Goal: Transaction & Acquisition: Purchase product/service

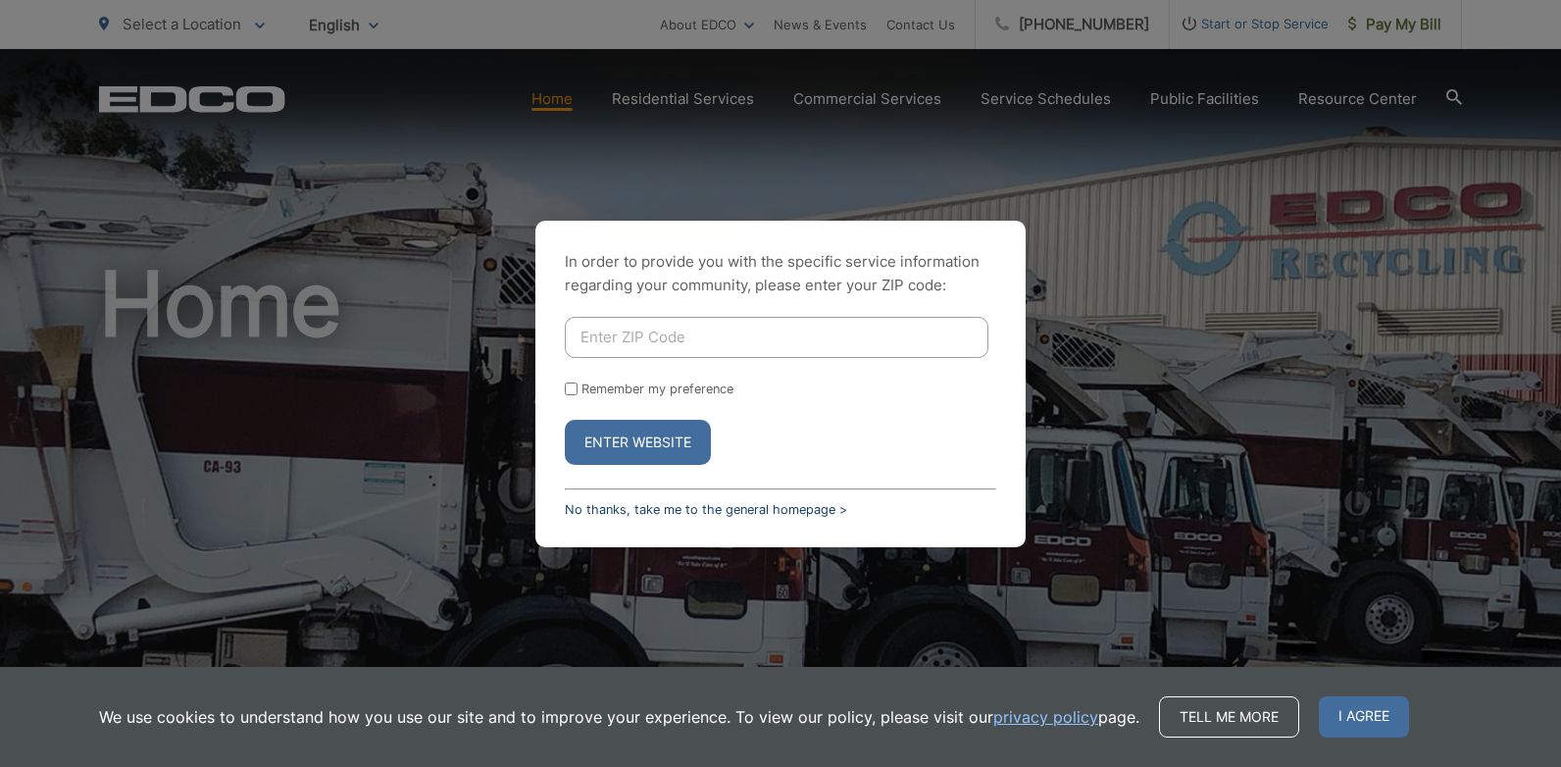
click at [599, 508] on link "No thanks, take me to the general homepage >" at bounding box center [706, 509] width 282 height 15
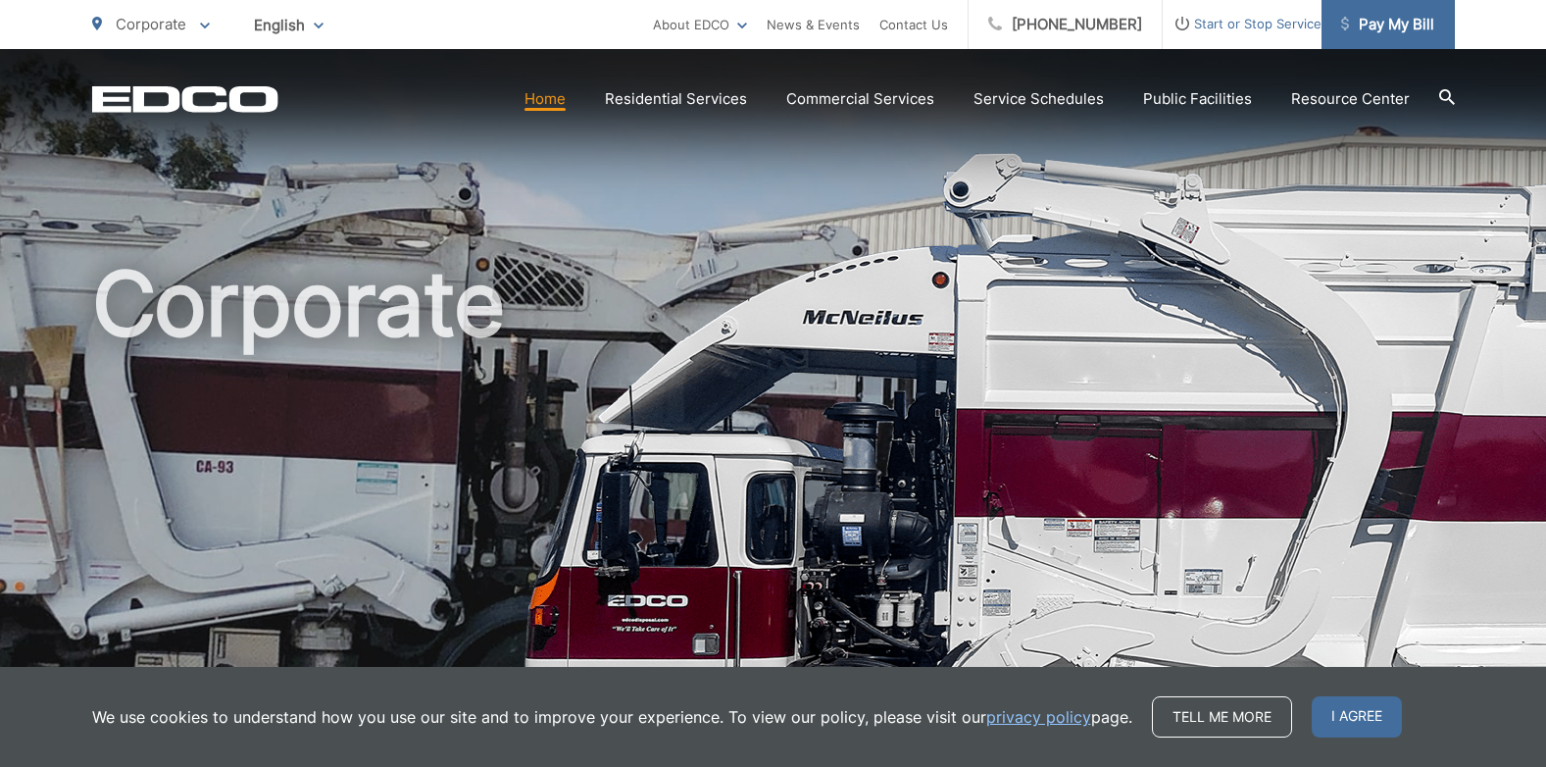
click at [1386, 32] on span "Pay My Bill" at bounding box center [1387, 25] width 93 height 24
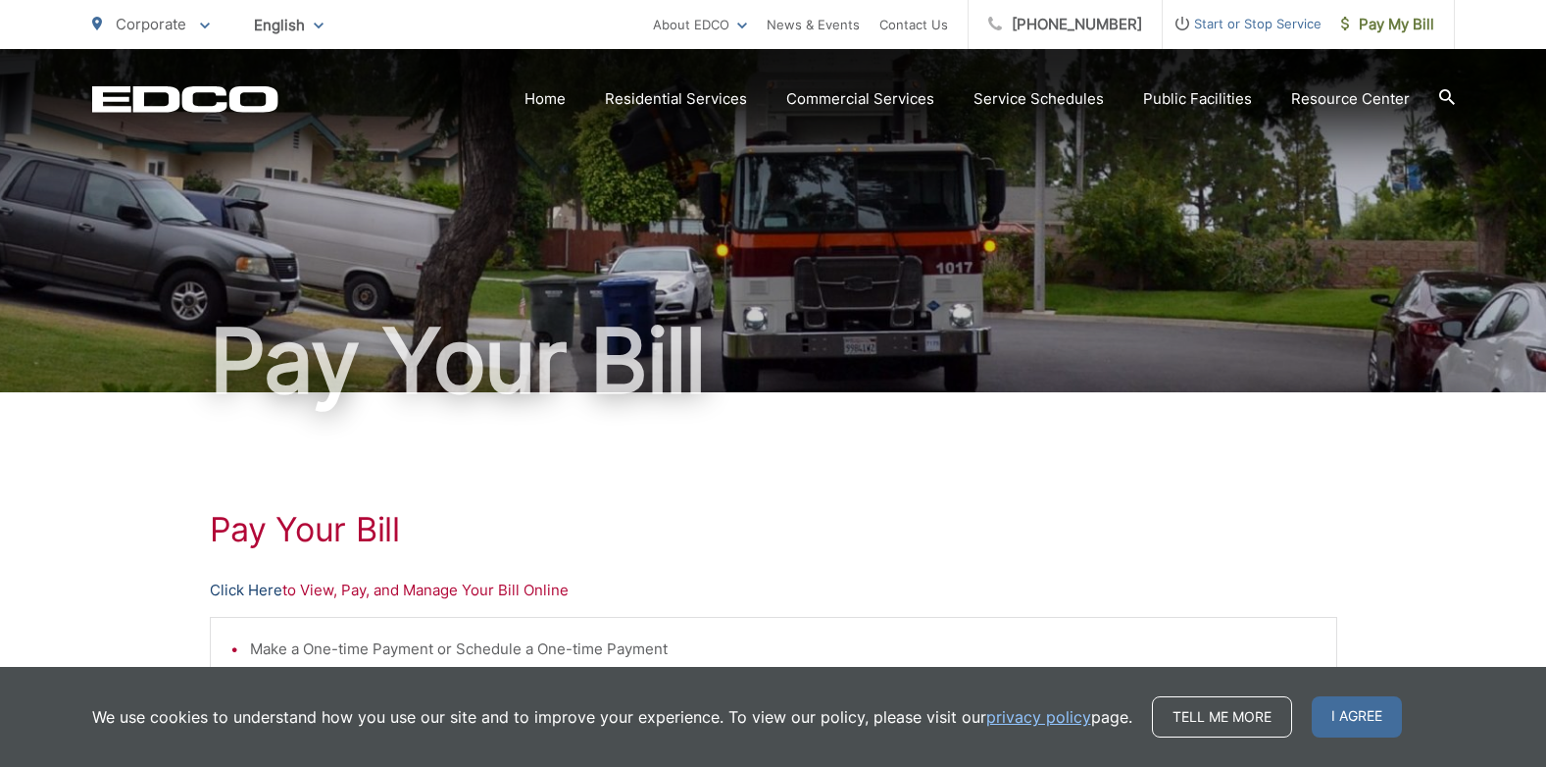
click at [258, 596] on link "Click Here" at bounding box center [246, 590] width 73 height 24
